Goal: Task Accomplishment & Management: Use online tool/utility

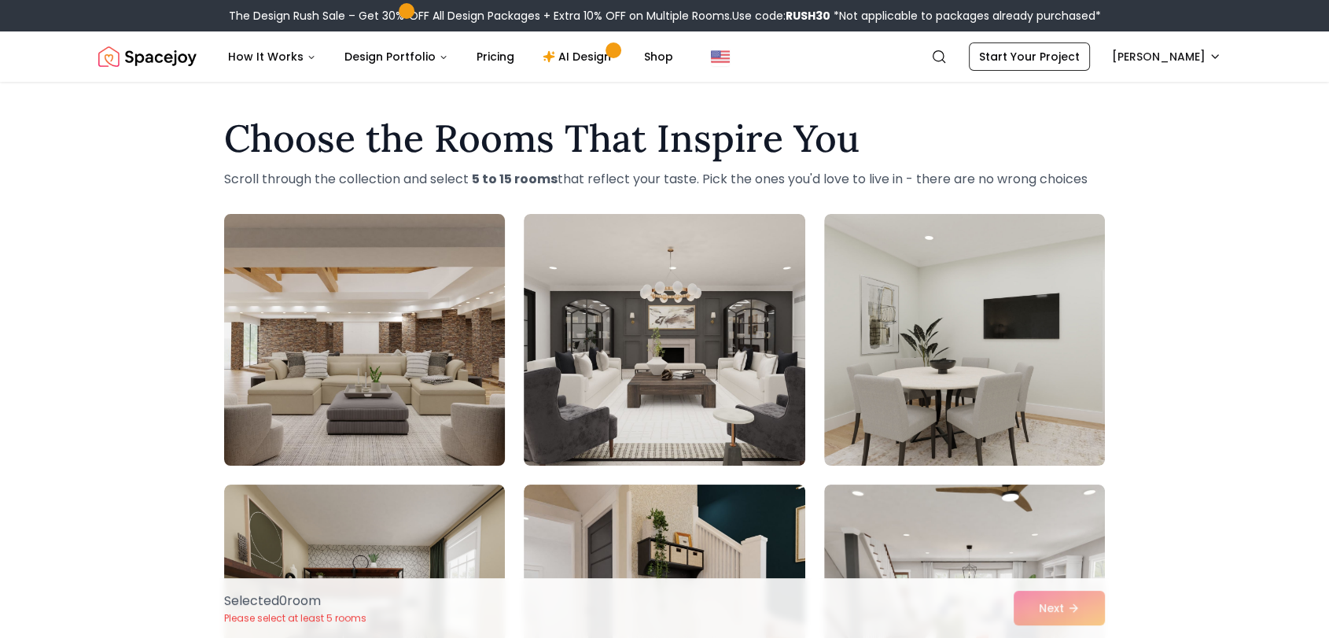
click at [387, 303] on img at bounding box center [364, 340] width 295 height 264
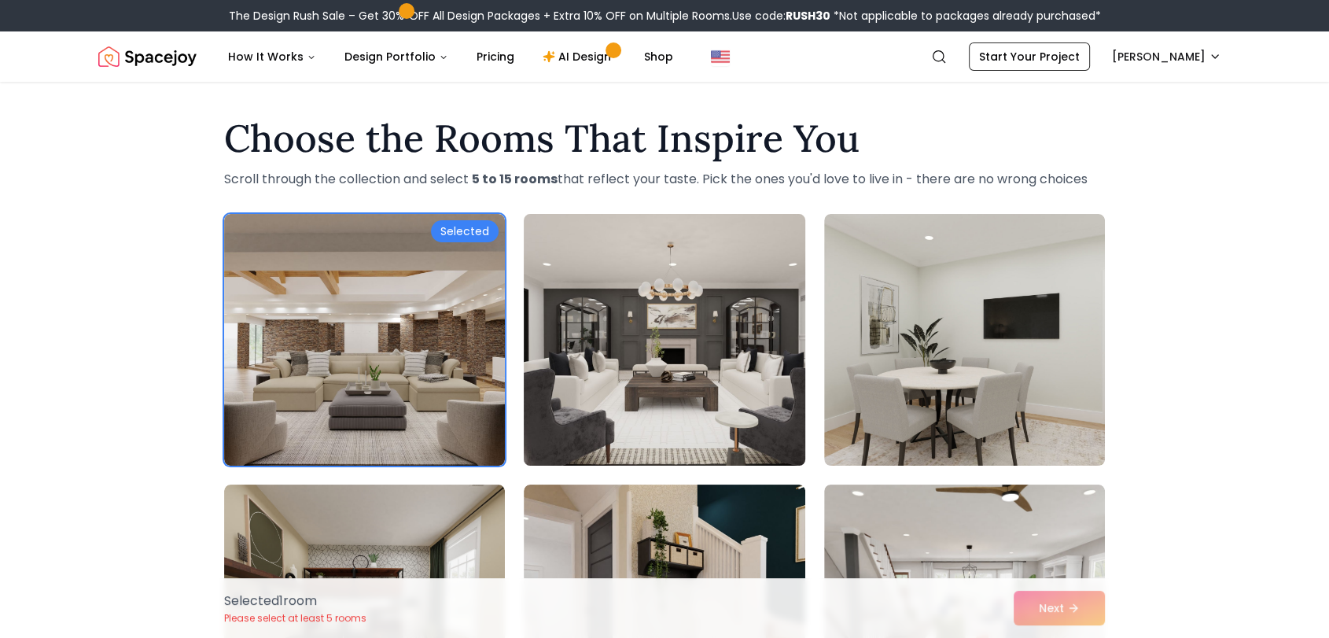
click at [655, 310] on img at bounding box center [664, 340] width 295 height 264
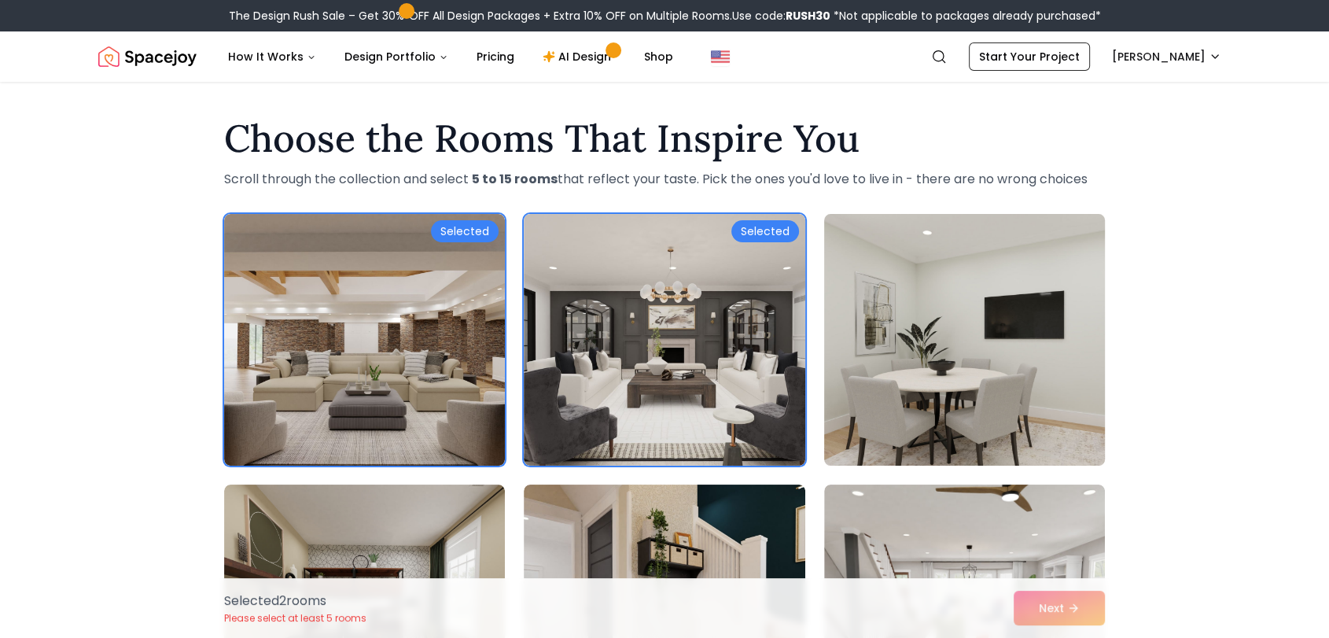
click at [874, 344] on img at bounding box center [964, 340] width 295 height 264
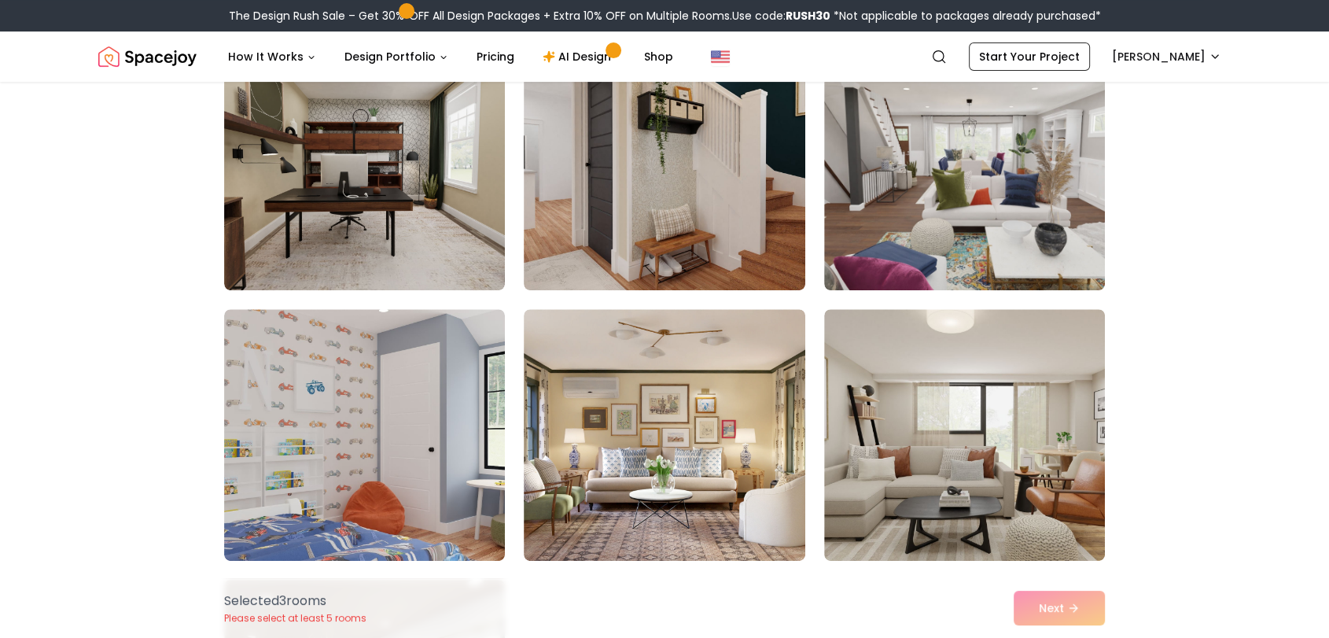
scroll to position [444, 0]
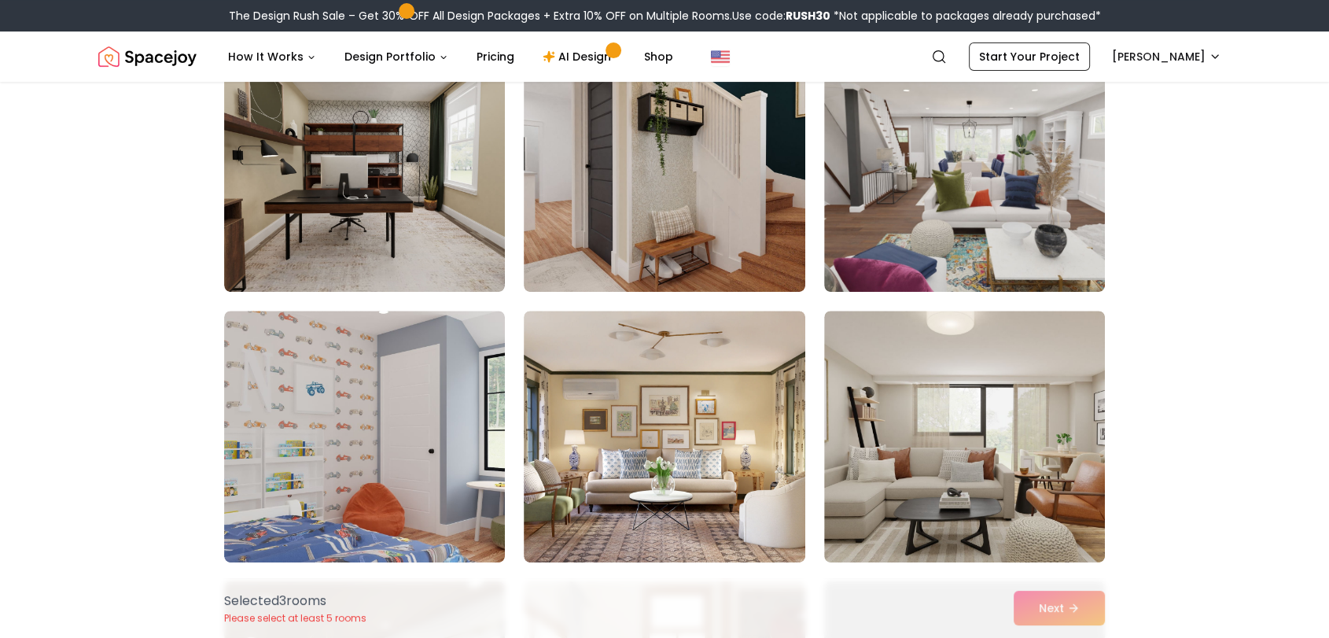
click at [874, 344] on img at bounding box center [964, 437] width 281 height 252
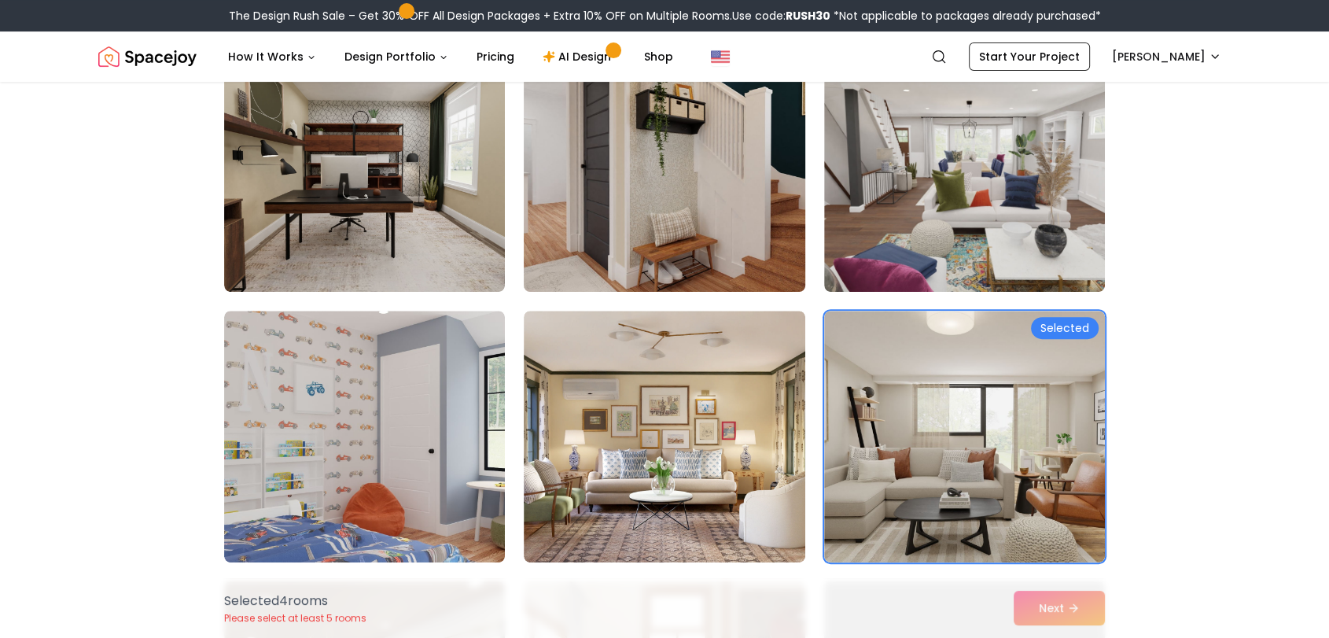
click at [770, 275] on img at bounding box center [664, 166] width 295 height 264
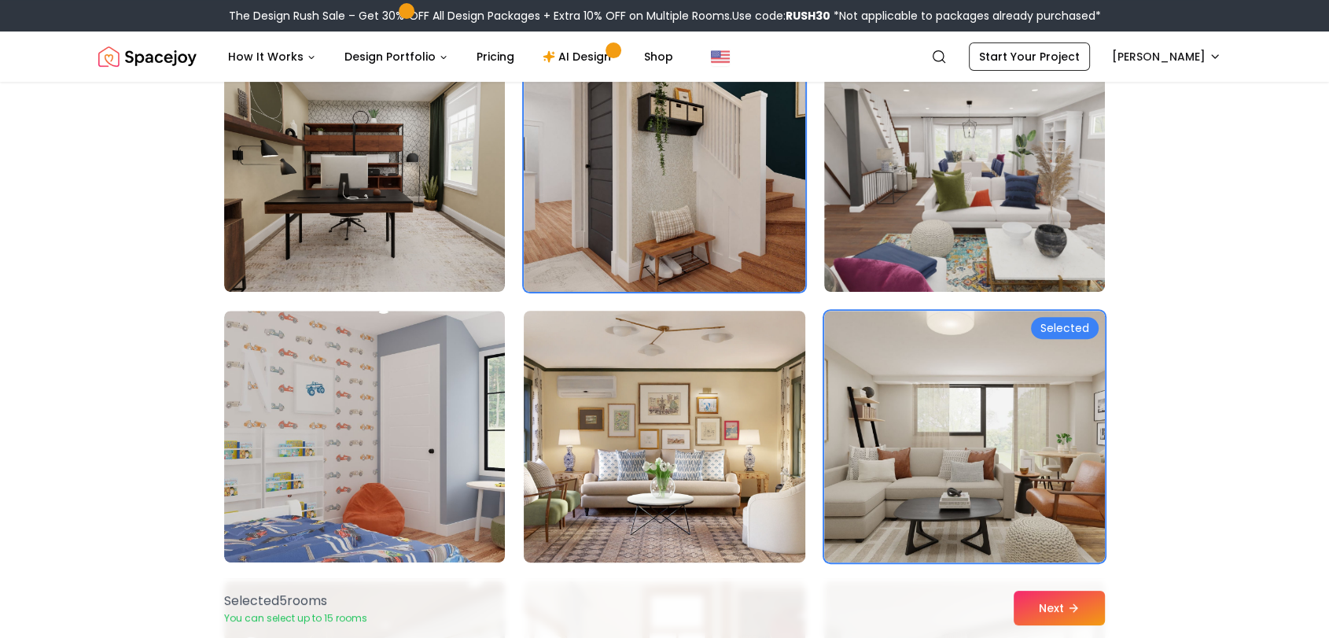
click at [726, 366] on img at bounding box center [664, 436] width 295 height 264
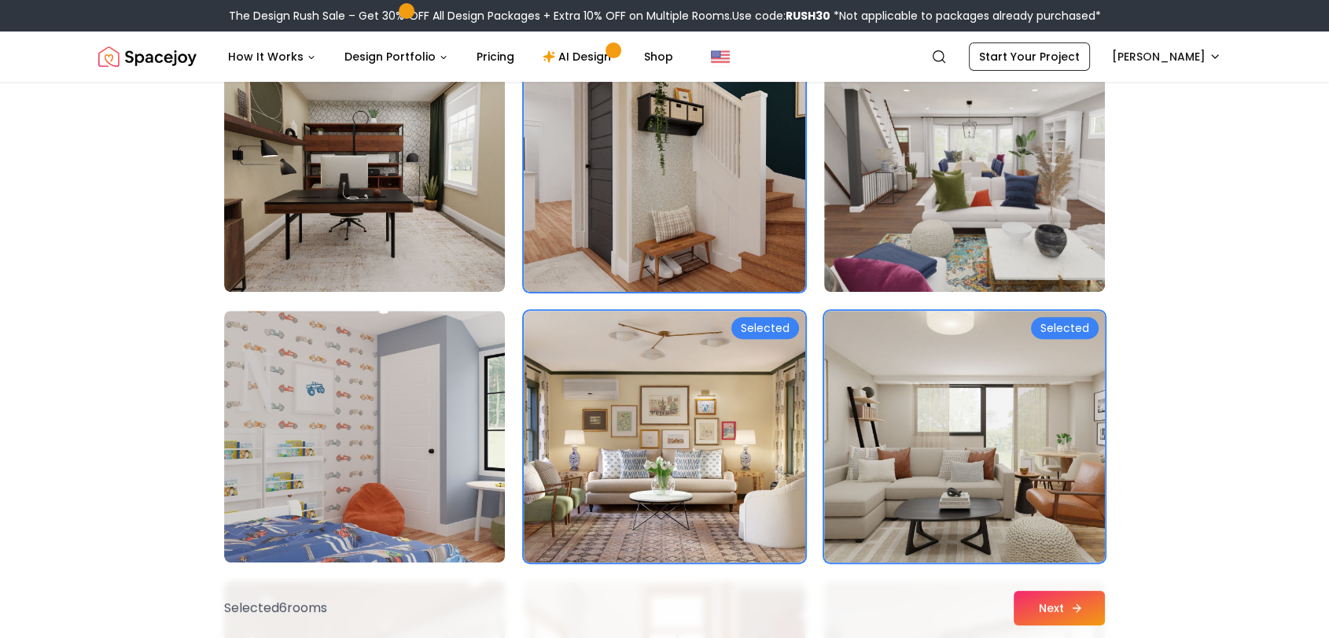
click at [1058, 605] on button "Next" at bounding box center [1058, 607] width 91 height 35
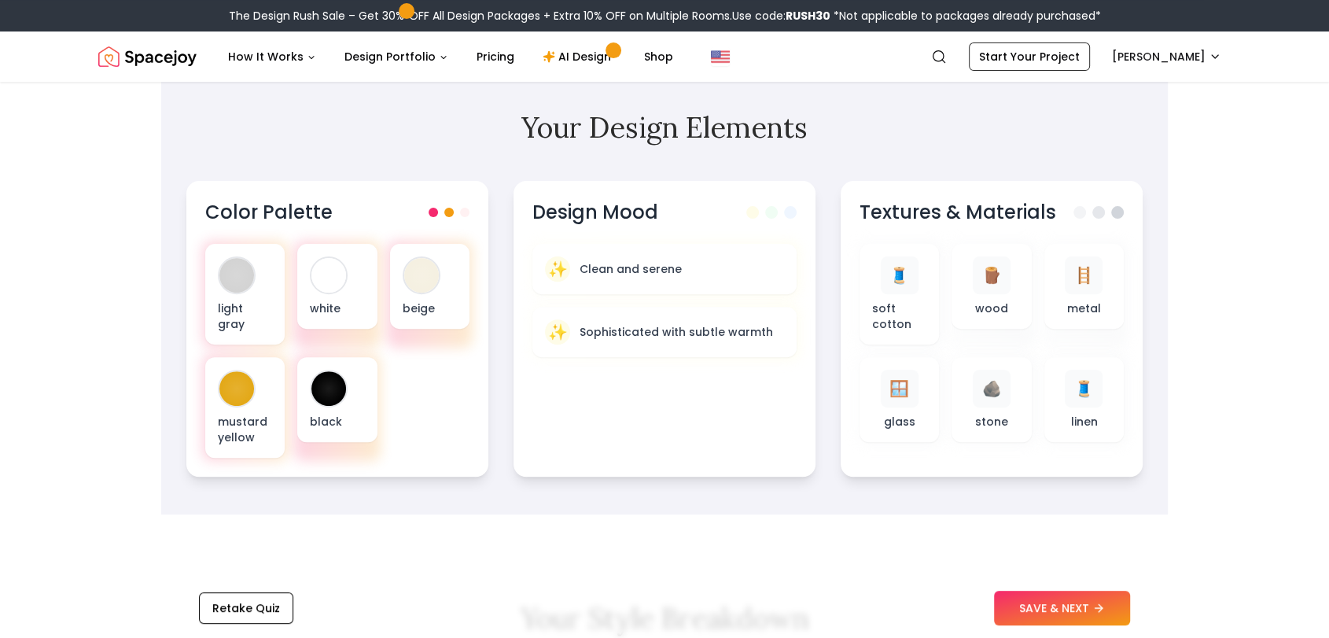
scroll to position [468, 0]
click at [629, 328] on p "Sophisticated with subtle warmth" at bounding box center [676, 331] width 197 height 16
click at [891, 285] on div "🧵" at bounding box center [897, 273] width 39 height 39
click at [1010, 289] on div "🪵 wood" at bounding box center [992, 284] width 56 height 61
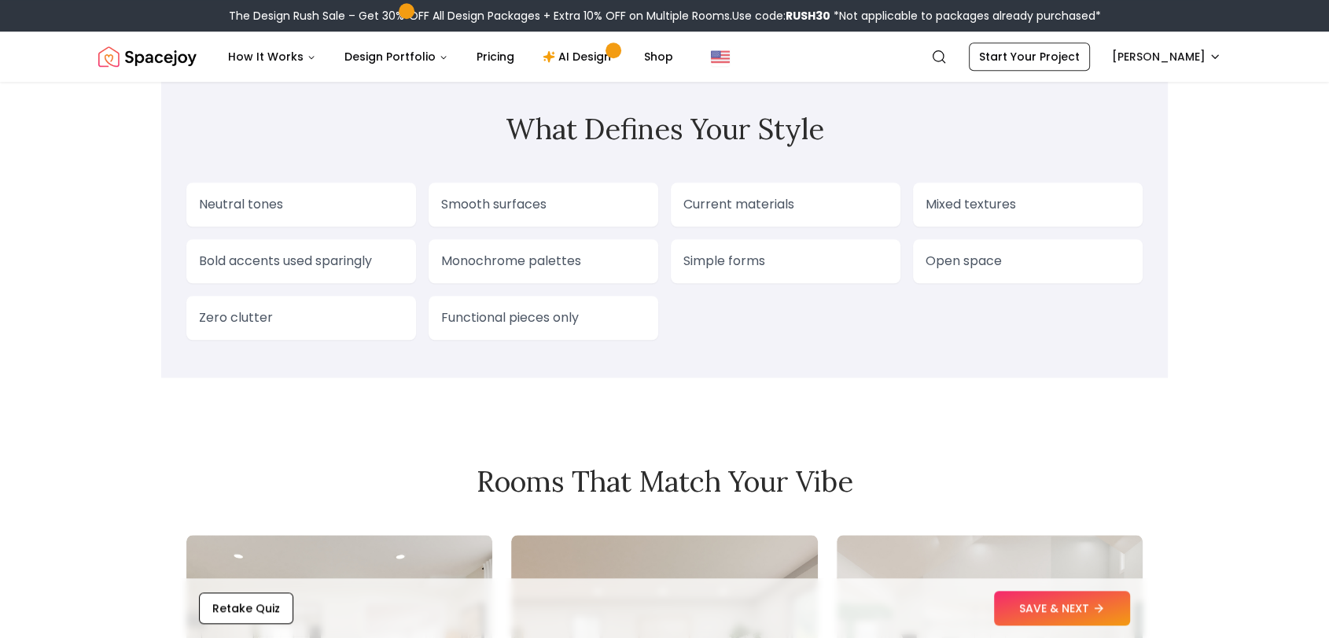
scroll to position [1321, 0]
click at [508, 212] on p "Smooth surfaces" at bounding box center [543, 204] width 204 height 19
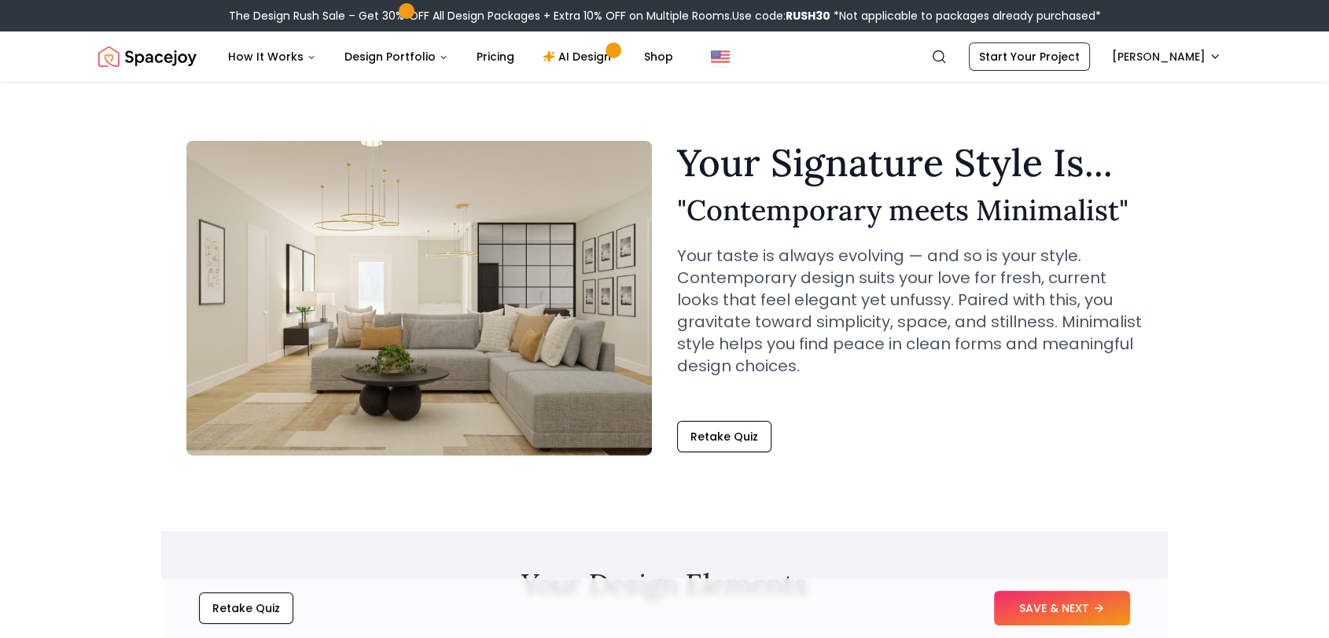
scroll to position [0, 0]
